Goal: Information Seeking & Learning: Learn about a topic

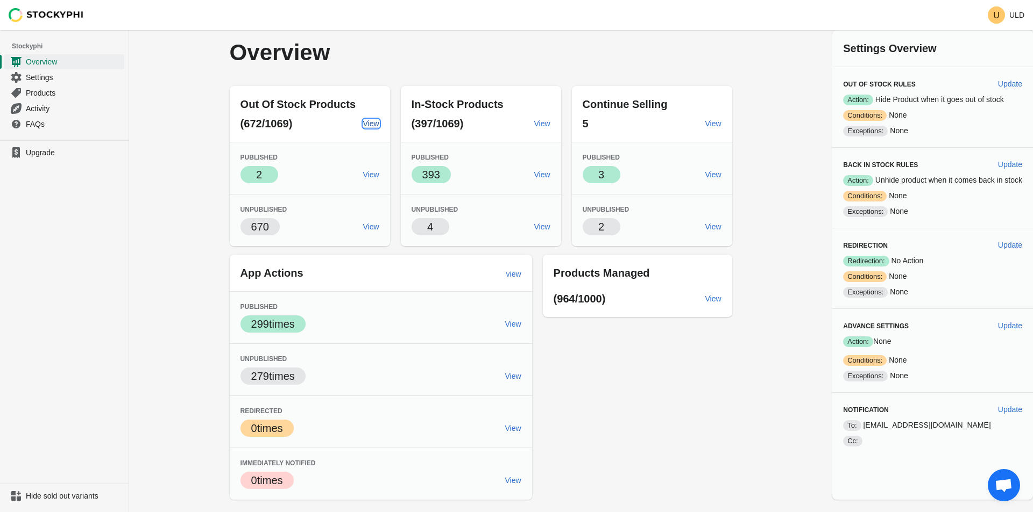
click at [373, 125] on span "View" at bounding box center [371, 123] width 16 height 9
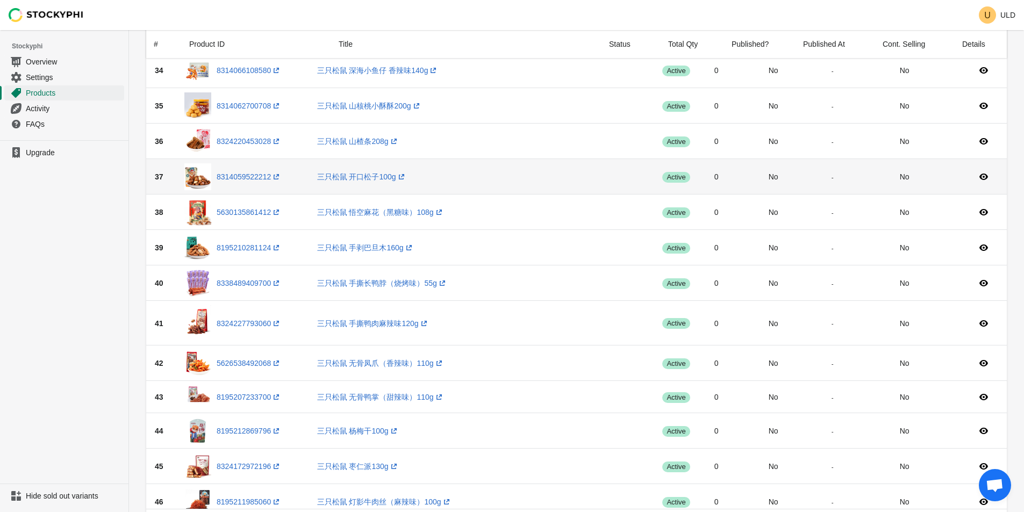
scroll to position [1480, 0]
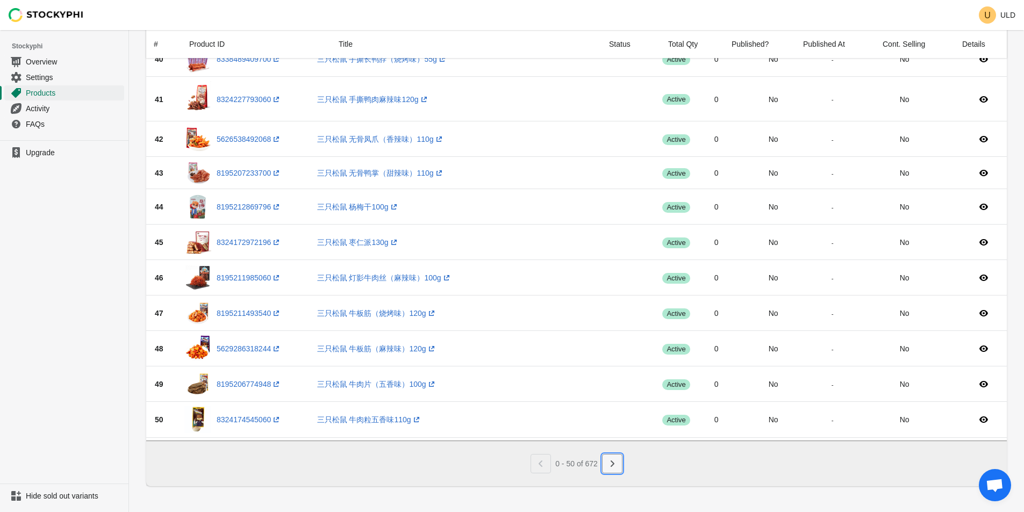
click at [620, 469] on button "Next" at bounding box center [612, 463] width 20 height 19
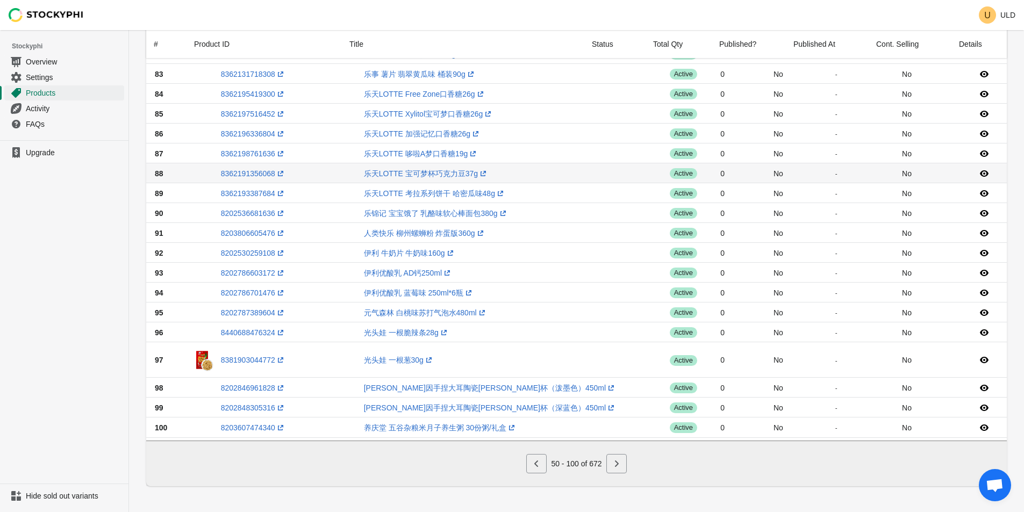
scroll to position [1528, 0]
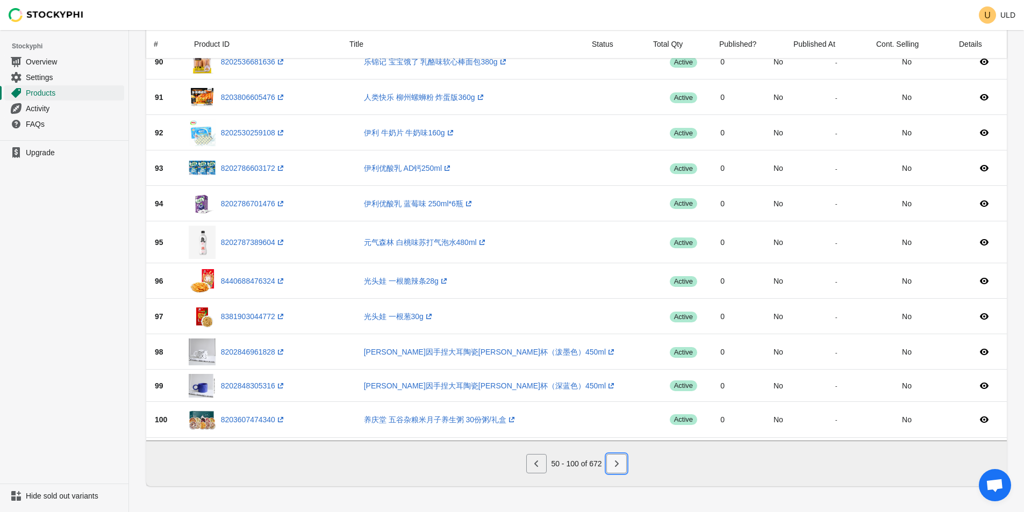
click at [617, 464] on icon "Next" at bounding box center [617, 464] width 4 height 6
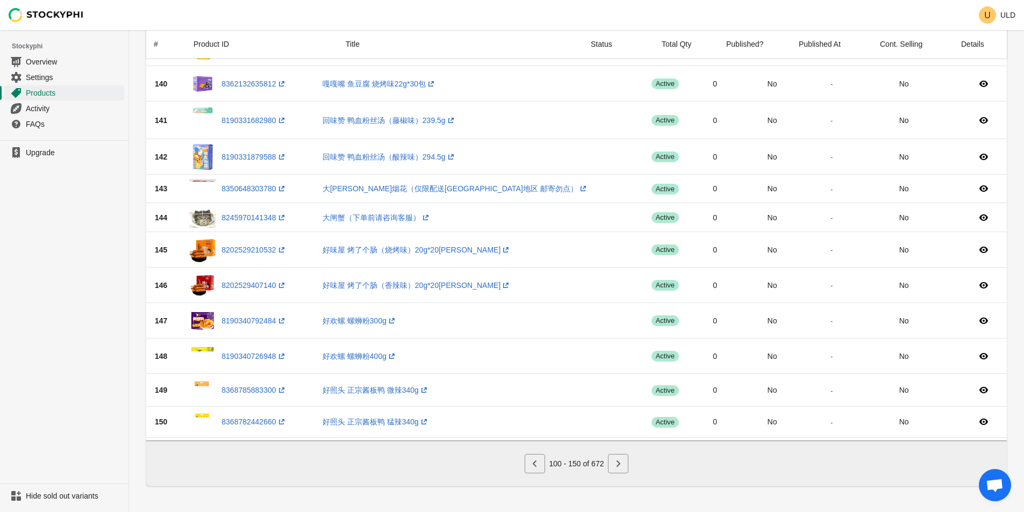
scroll to position [1463, 0]
click at [611, 466] on button "Next" at bounding box center [618, 463] width 20 height 19
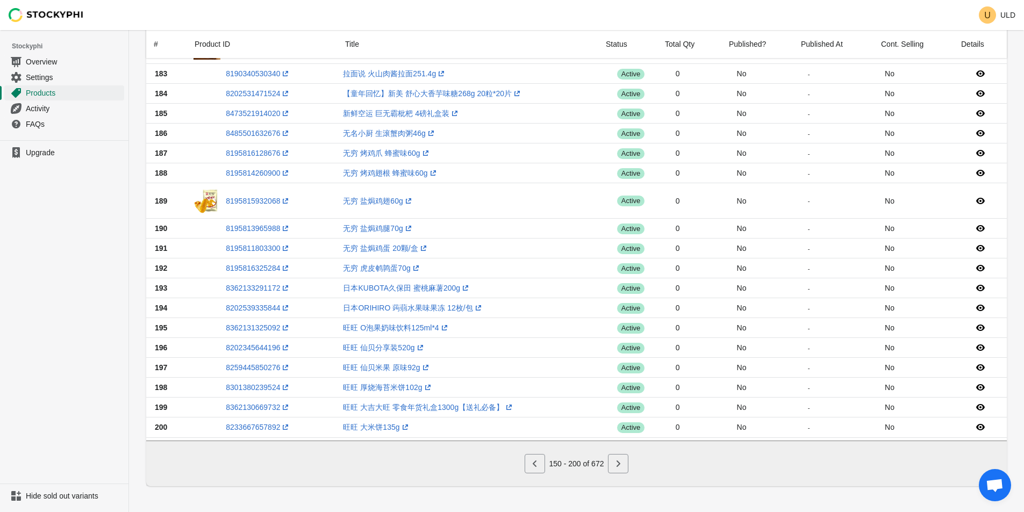
scroll to position [1506, 0]
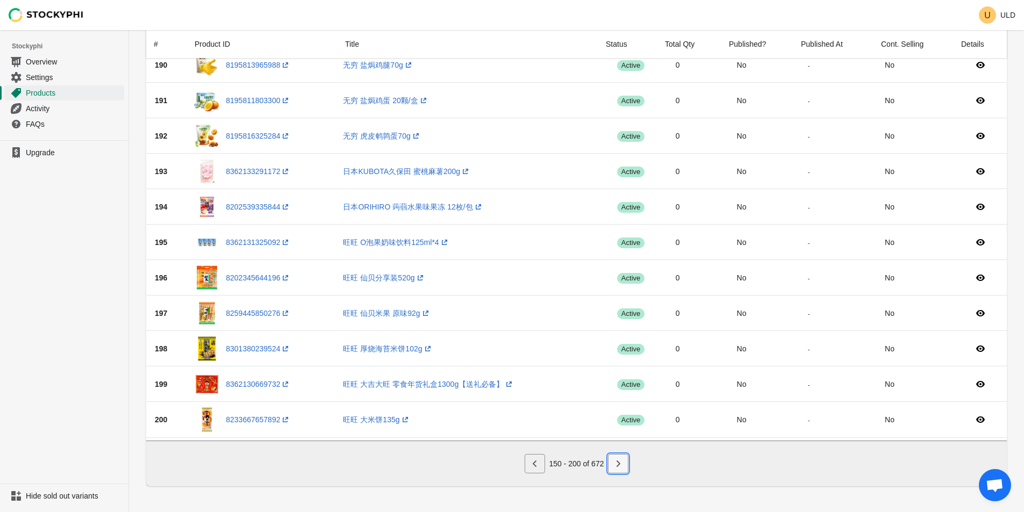
click at [615, 465] on icon "Next" at bounding box center [618, 464] width 11 height 11
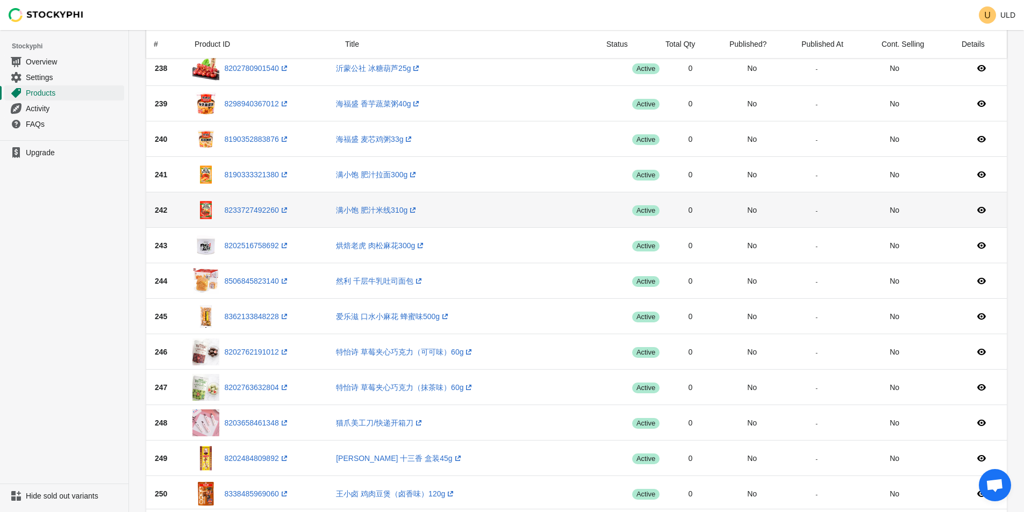
scroll to position [1478, 0]
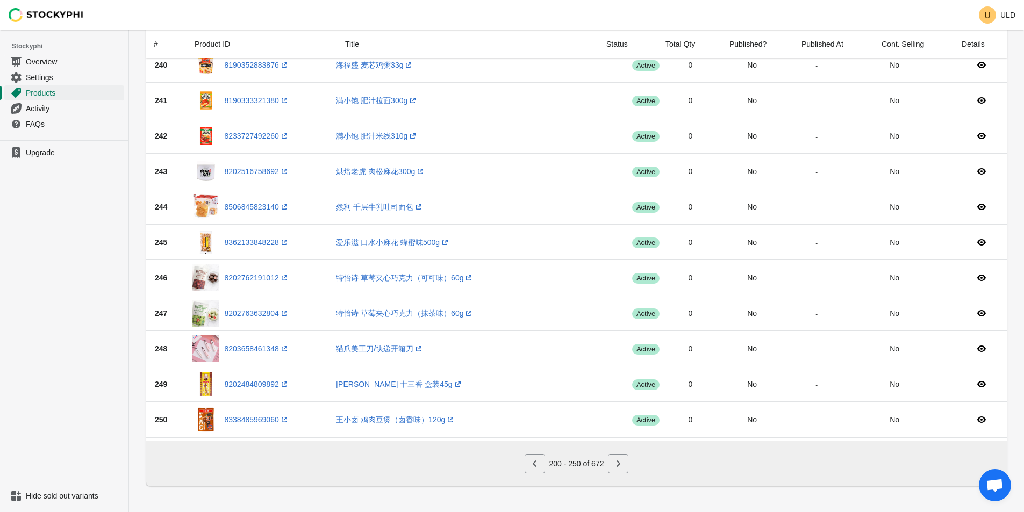
click at [631, 463] on div "200 - 250 of 672" at bounding box center [572, 460] width 852 height 28
click at [621, 465] on icon "Next" at bounding box center [618, 464] width 11 height 11
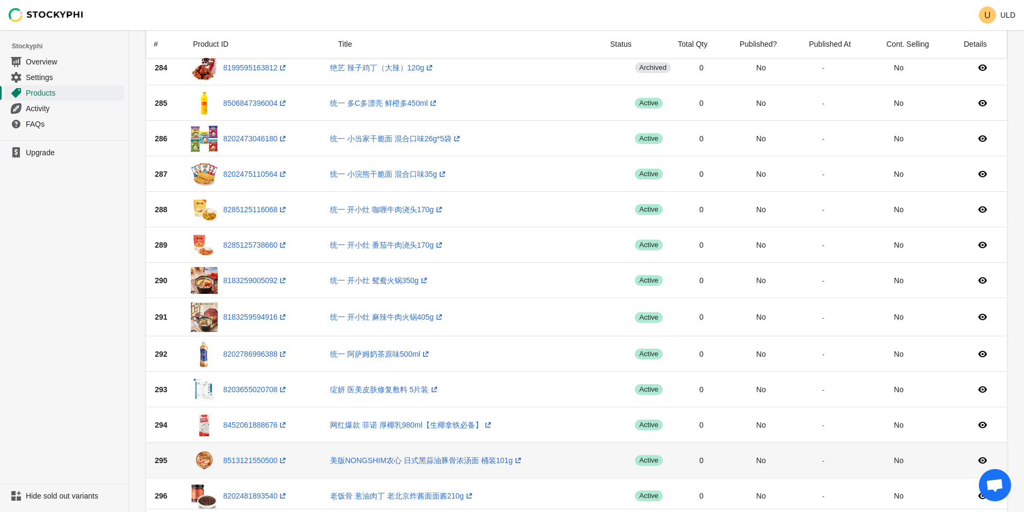
scroll to position [1579, 0]
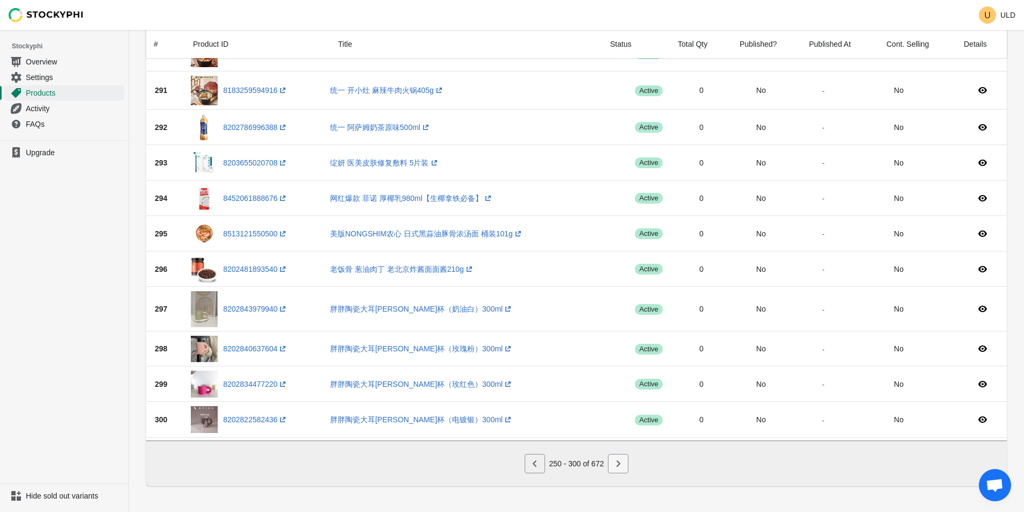
click at [620, 466] on icon "Next" at bounding box center [618, 464] width 11 height 11
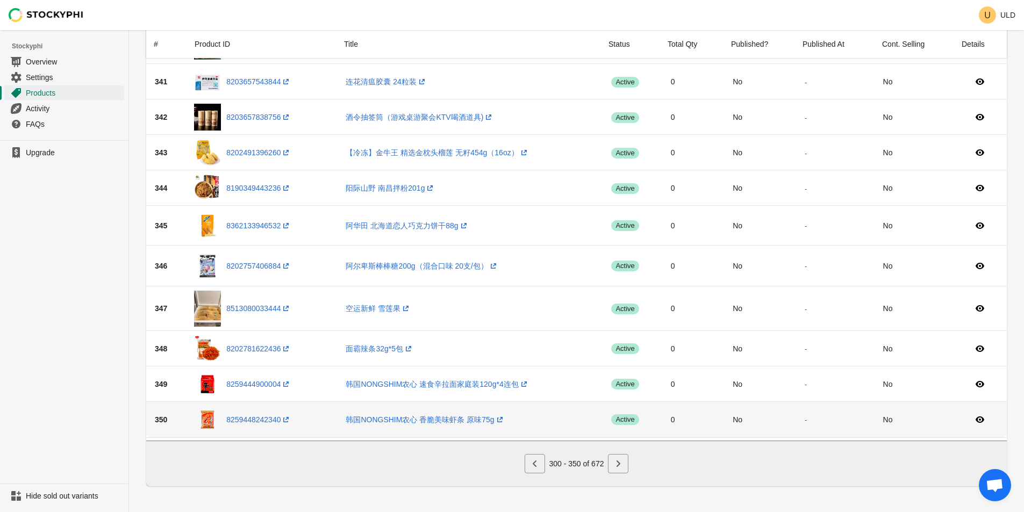
scroll to position [1499, 0]
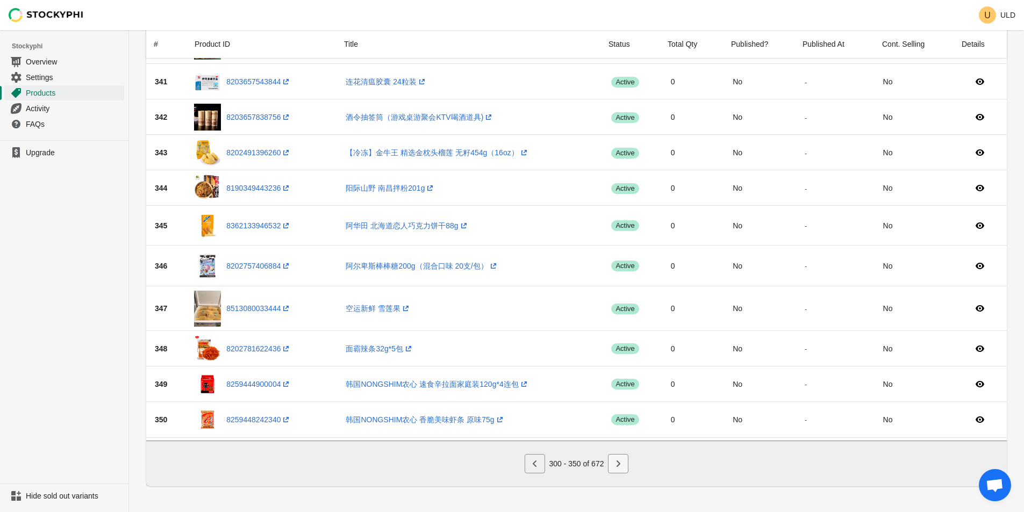
click at [616, 466] on icon "Next" at bounding box center [618, 464] width 11 height 11
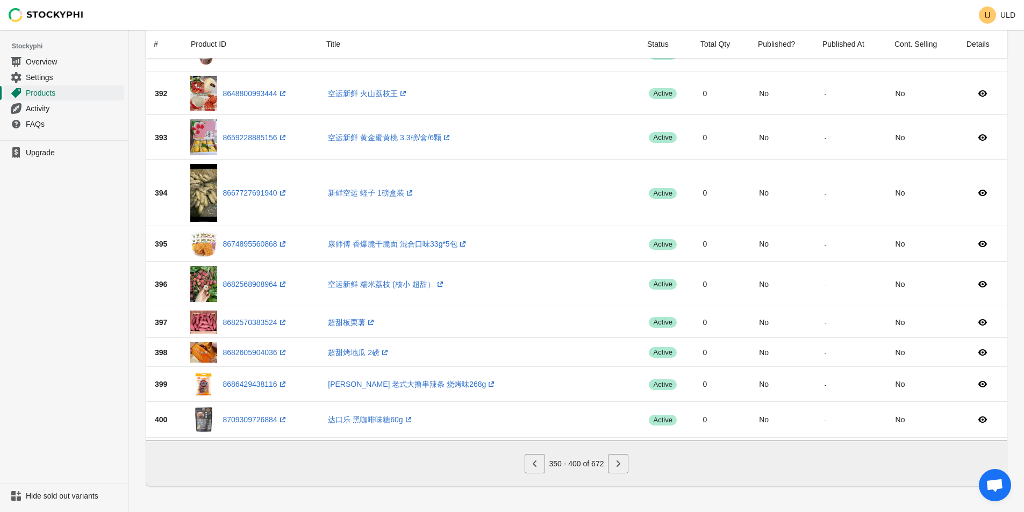
scroll to position [1503, 0]
click at [625, 465] on button "Next" at bounding box center [618, 463] width 20 height 19
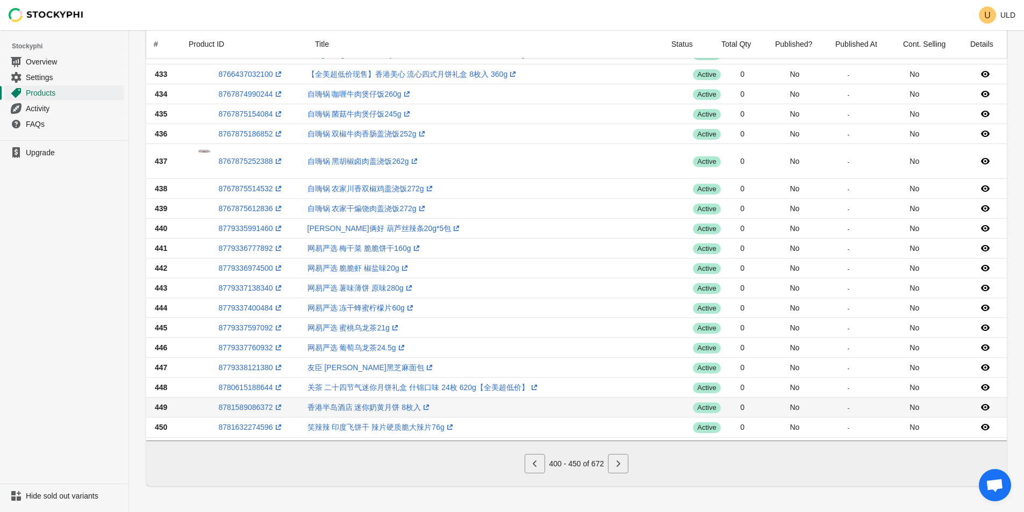
scroll to position [1501, 0]
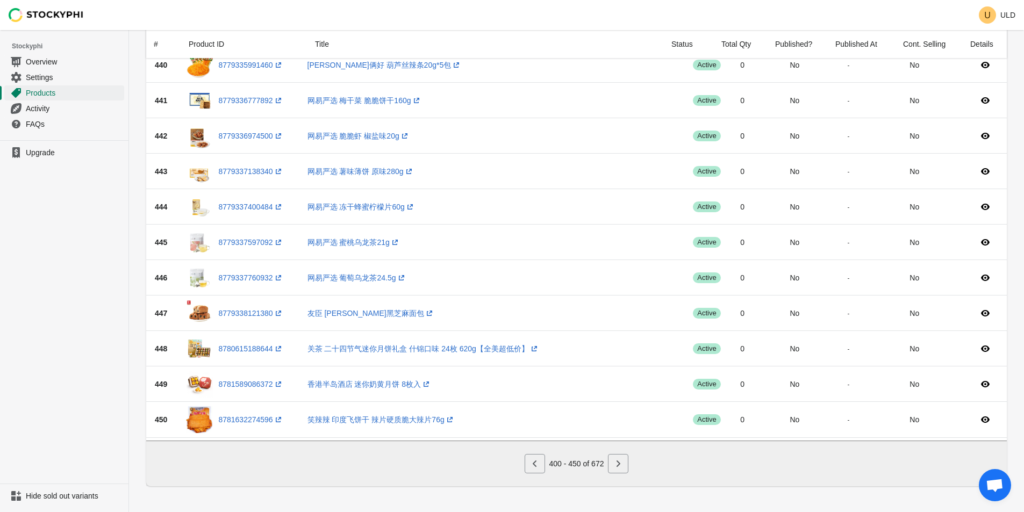
click at [602, 469] on div "400 - 450 of 672" at bounding box center [577, 464] width 55 height 11
click at [611, 462] on button "Next" at bounding box center [618, 463] width 20 height 19
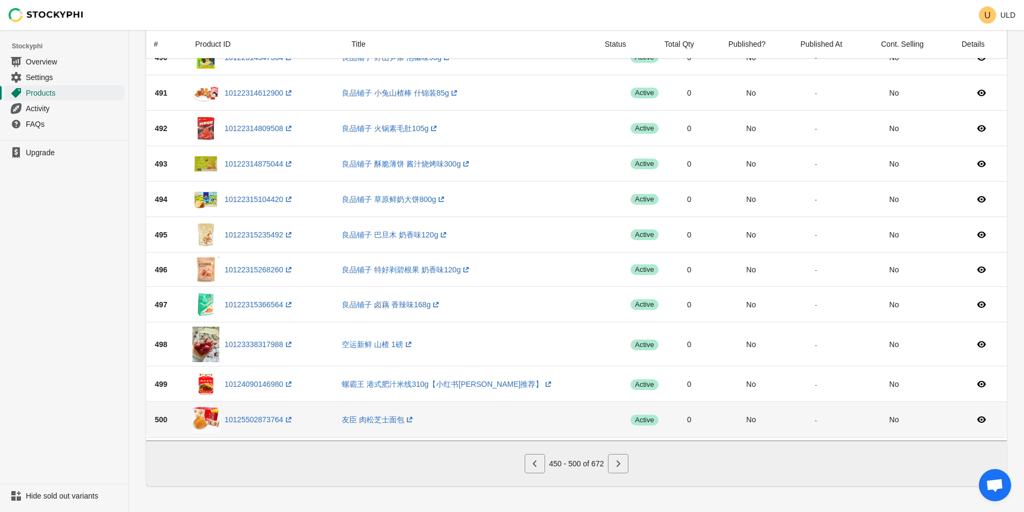
scroll to position [1477, 0]
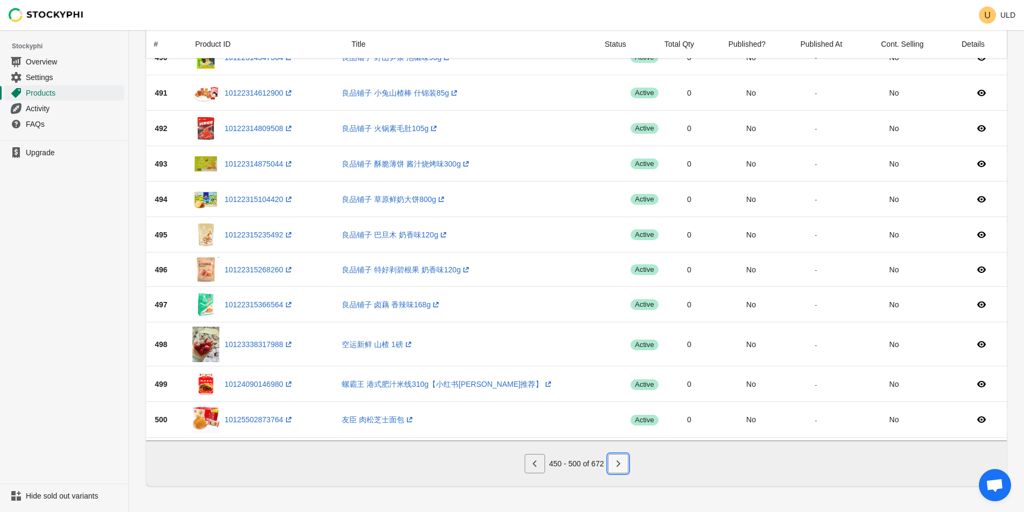
click at [619, 466] on icon "Next" at bounding box center [619, 464] width 4 height 6
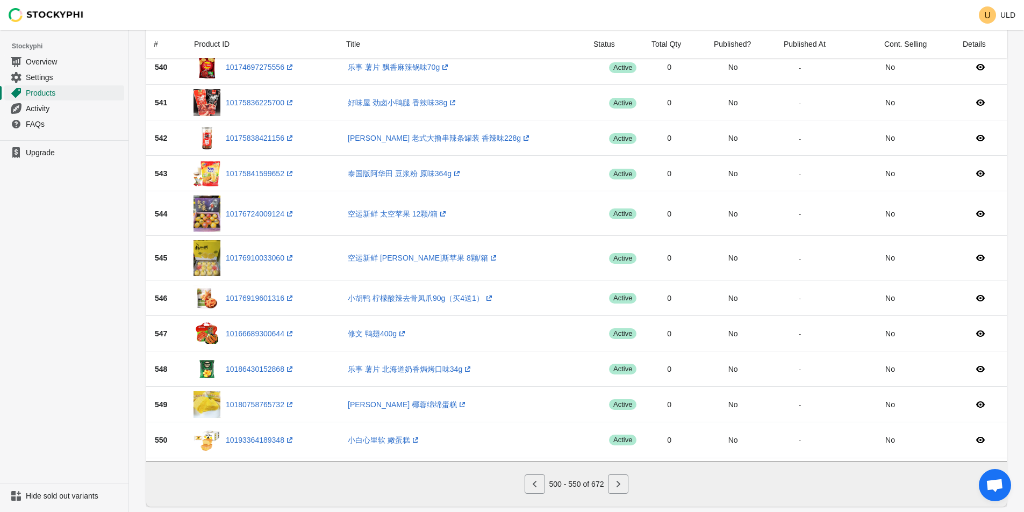
scroll to position [1558, 0]
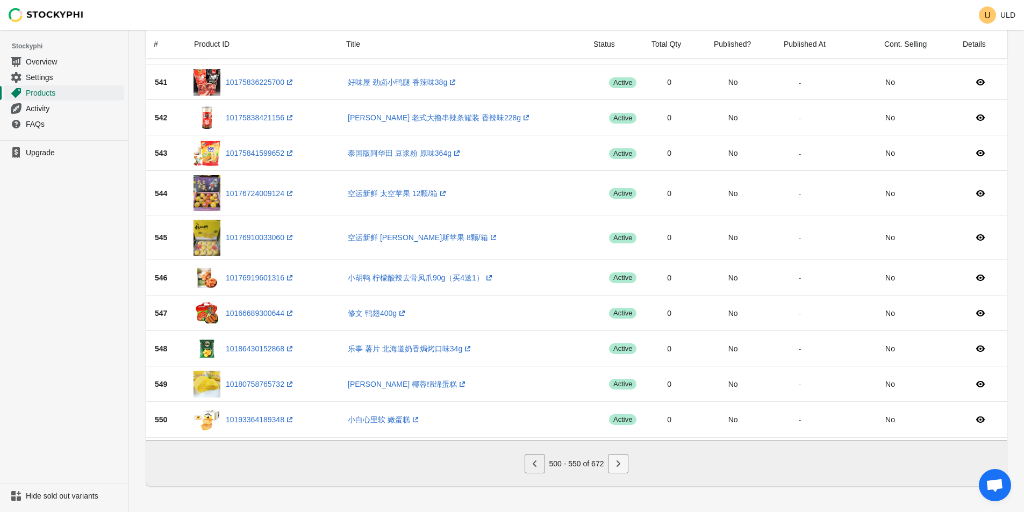
click at [623, 464] on icon "Next" at bounding box center [618, 464] width 11 height 11
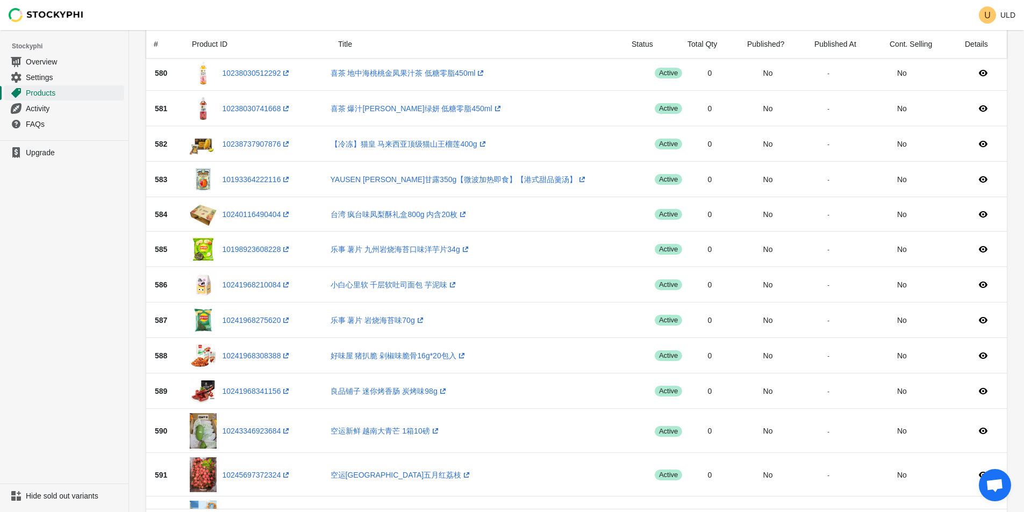
scroll to position [1237, 0]
